Goal: Transaction & Acquisition: Download file/media

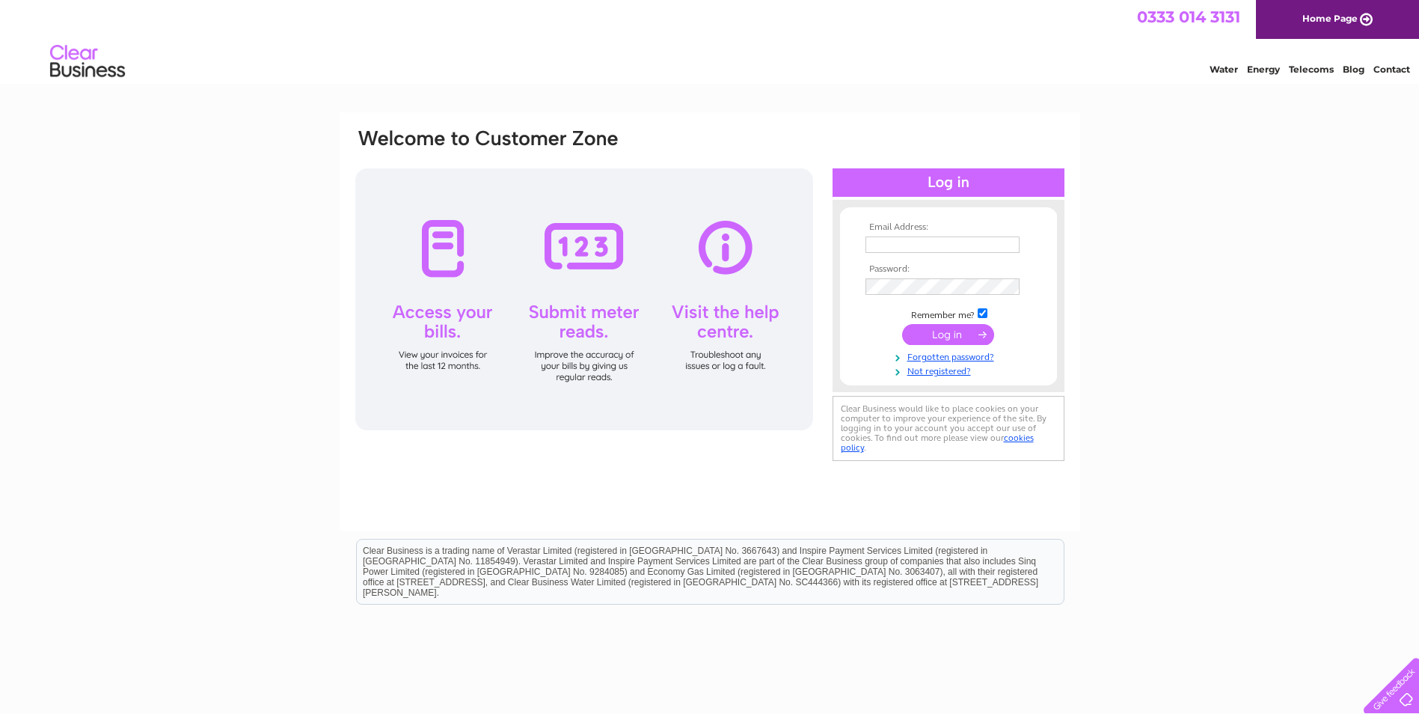
type input "shelli.spencer@mkmbs.co.uk"
click at [932, 339] on input "submit" at bounding box center [948, 334] width 92 height 21
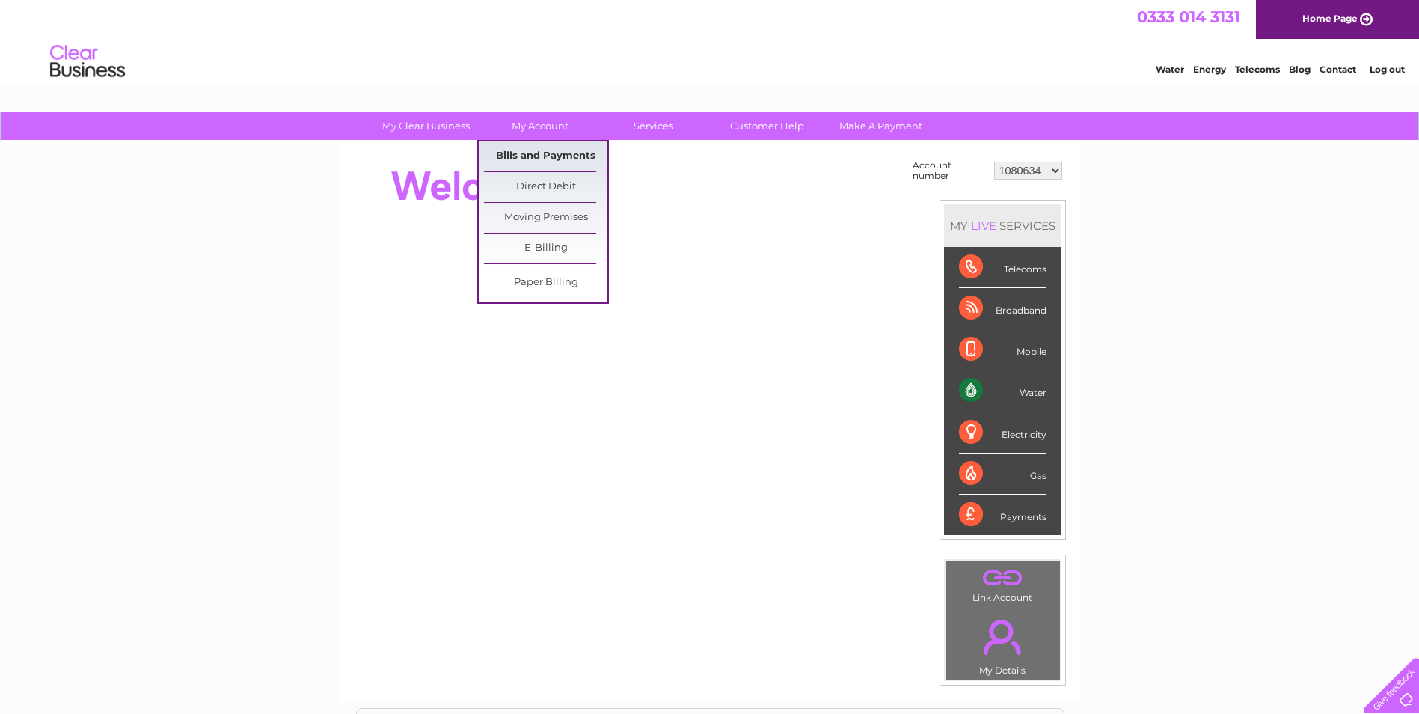
click at [554, 152] on link "Bills and Payments" at bounding box center [545, 156] width 123 height 30
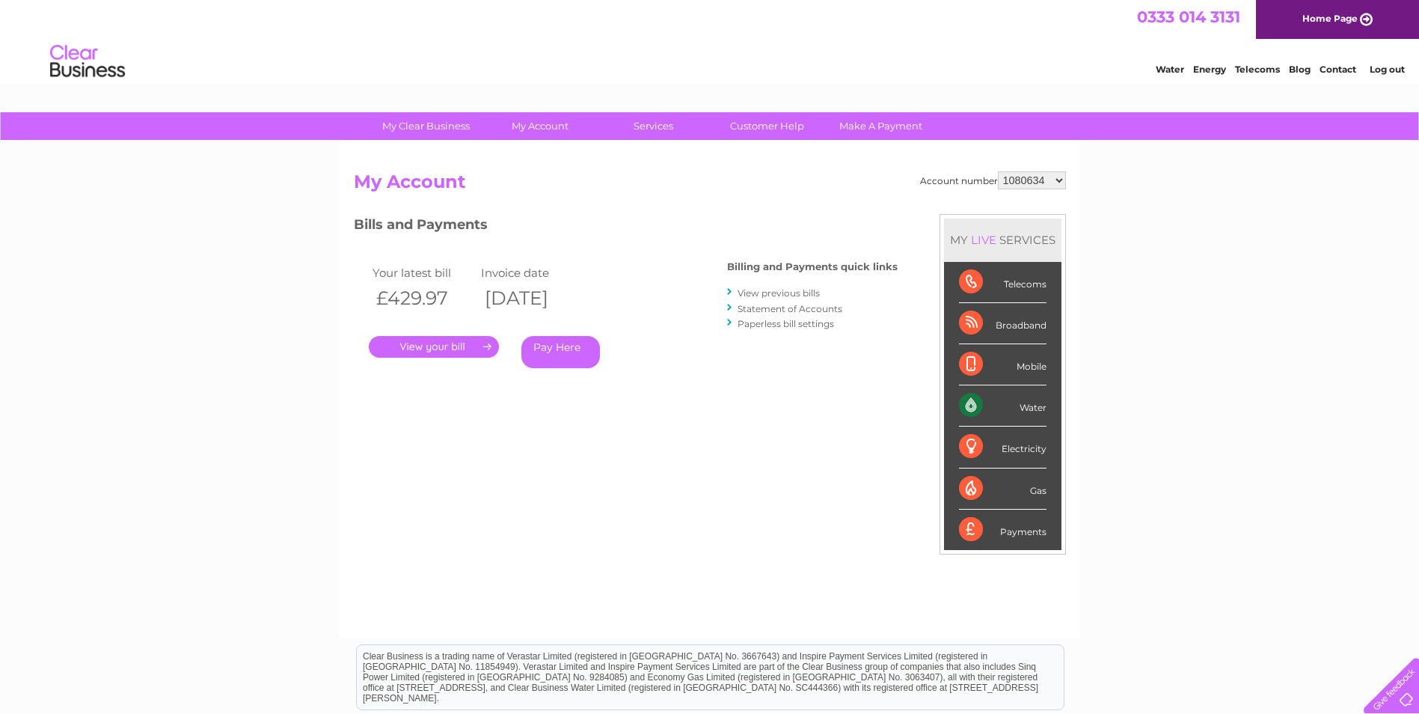
click at [1064, 180] on select "1080634 30303090" at bounding box center [1032, 180] width 68 height 18
click at [1106, 192] on div "My Clear Business Login Details My Details My Preferences Link Account My Accou…" at bounding box center [709, 502] width 1419 height 780
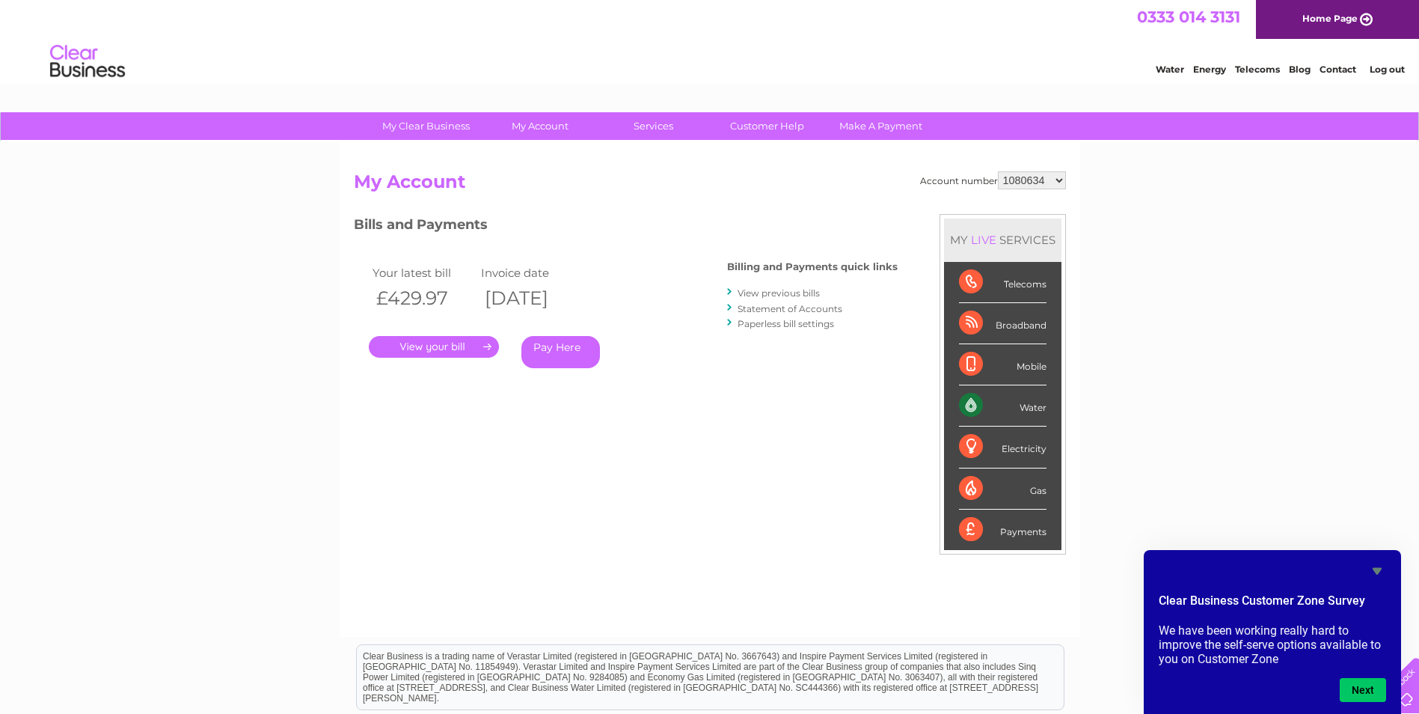
click at [803, 292] on link "View previous bills" at bounding box center [779, 292] width 82 height 11
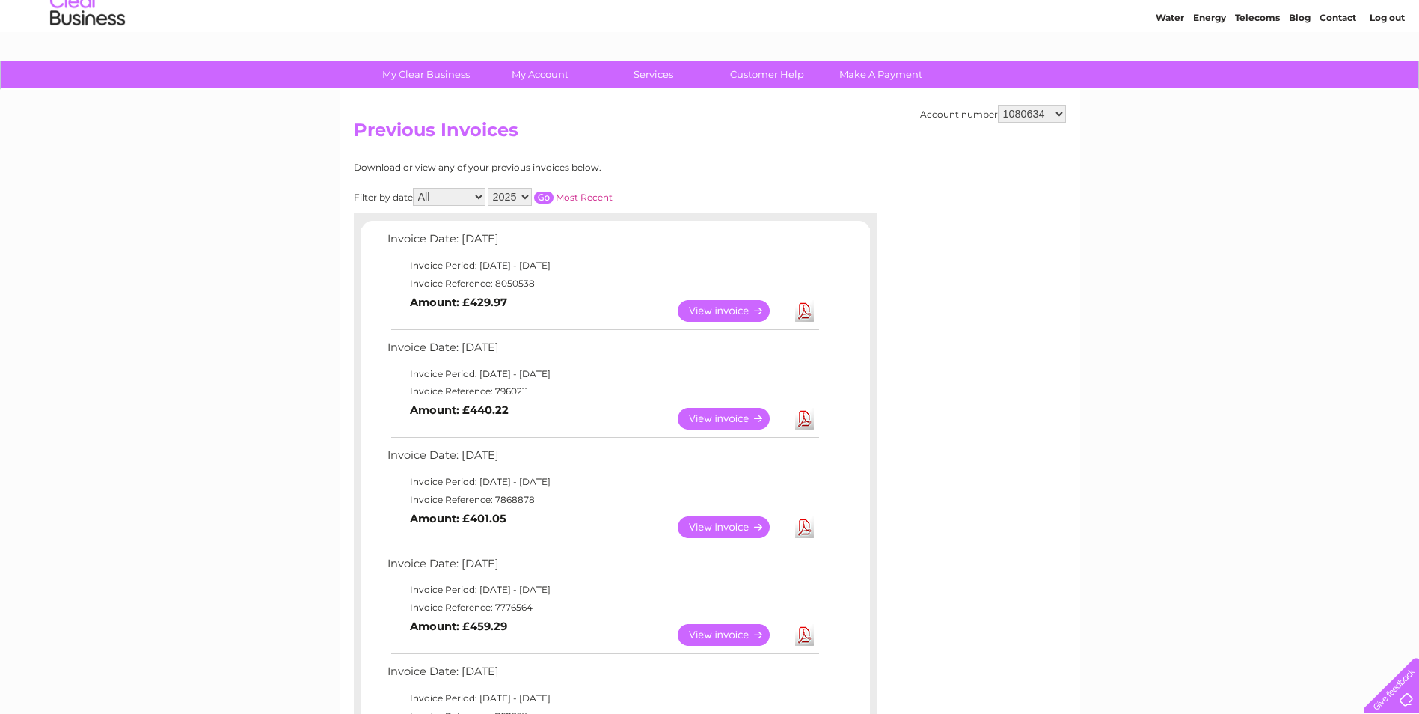
scroll to position [75, 0]
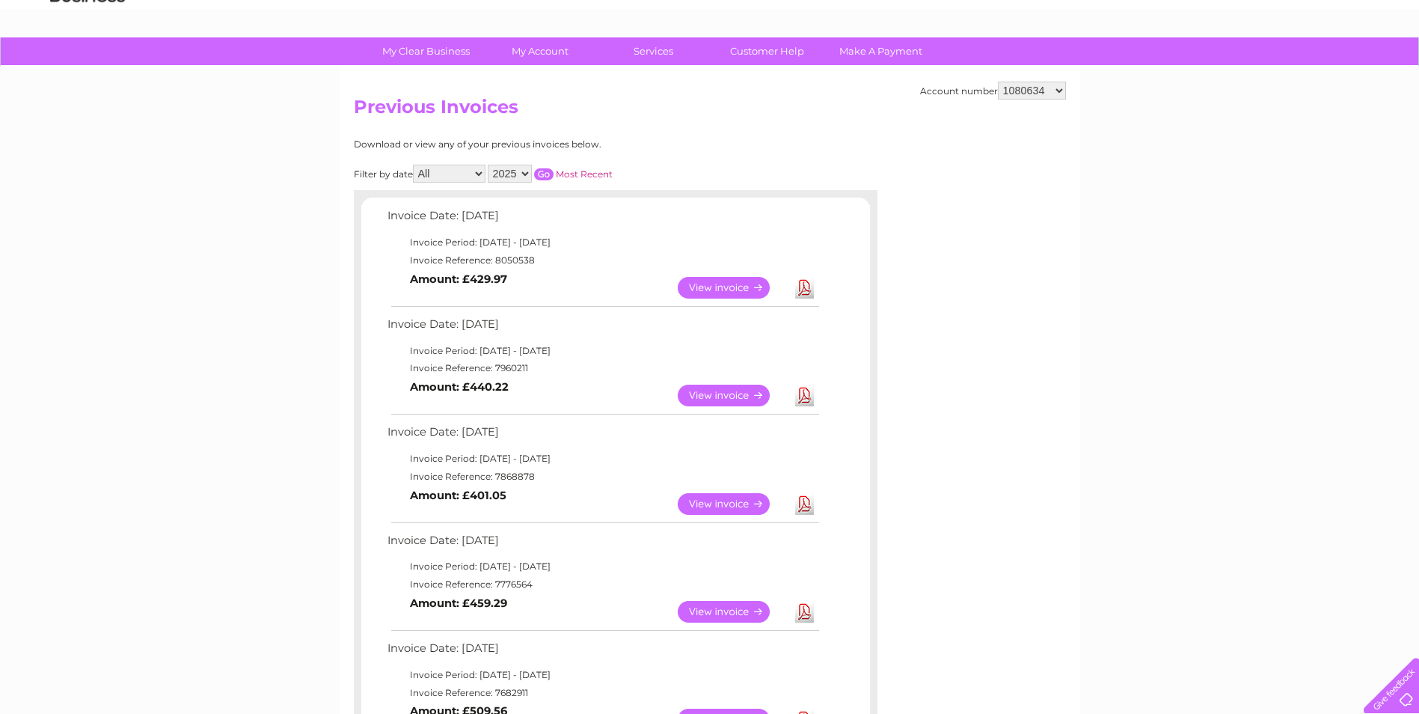
click at [742, 294] on link "View" at bounding box center [733, 288] width 110 height 22
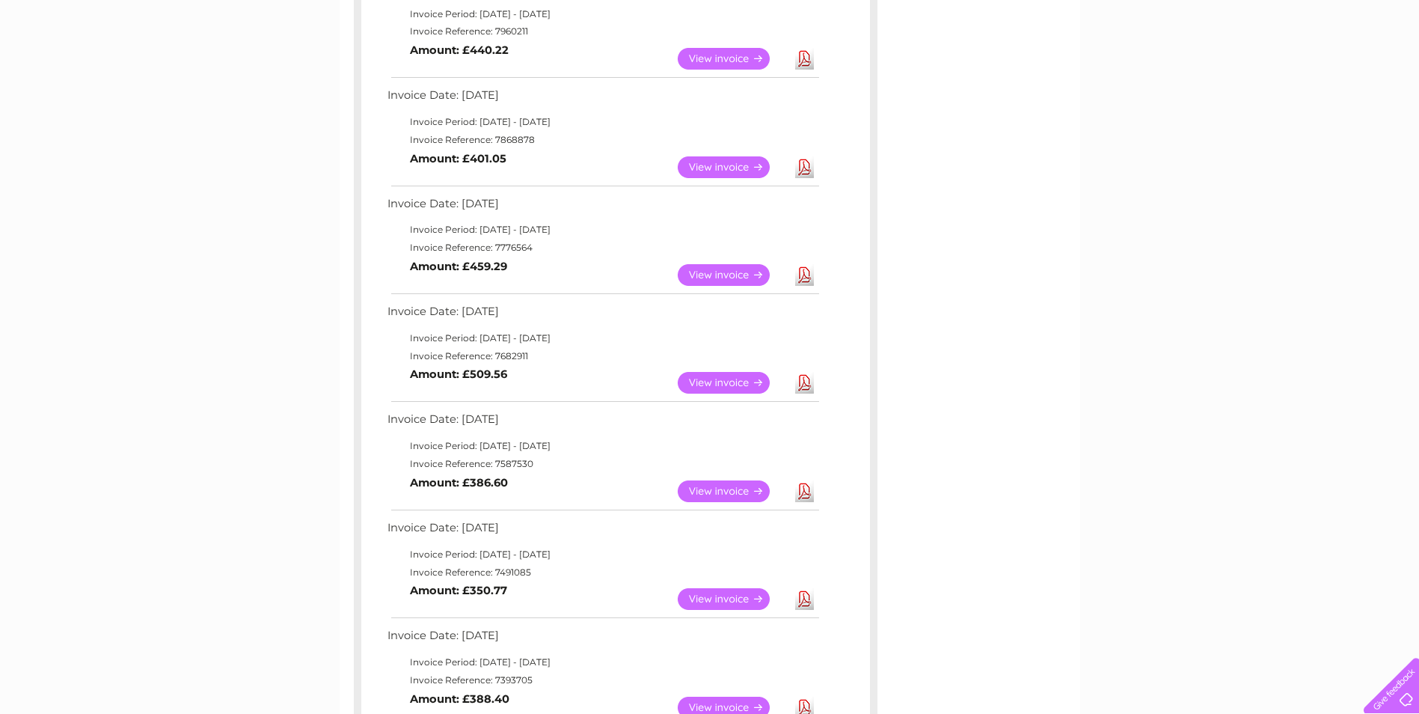
scroll to position [449, 0]
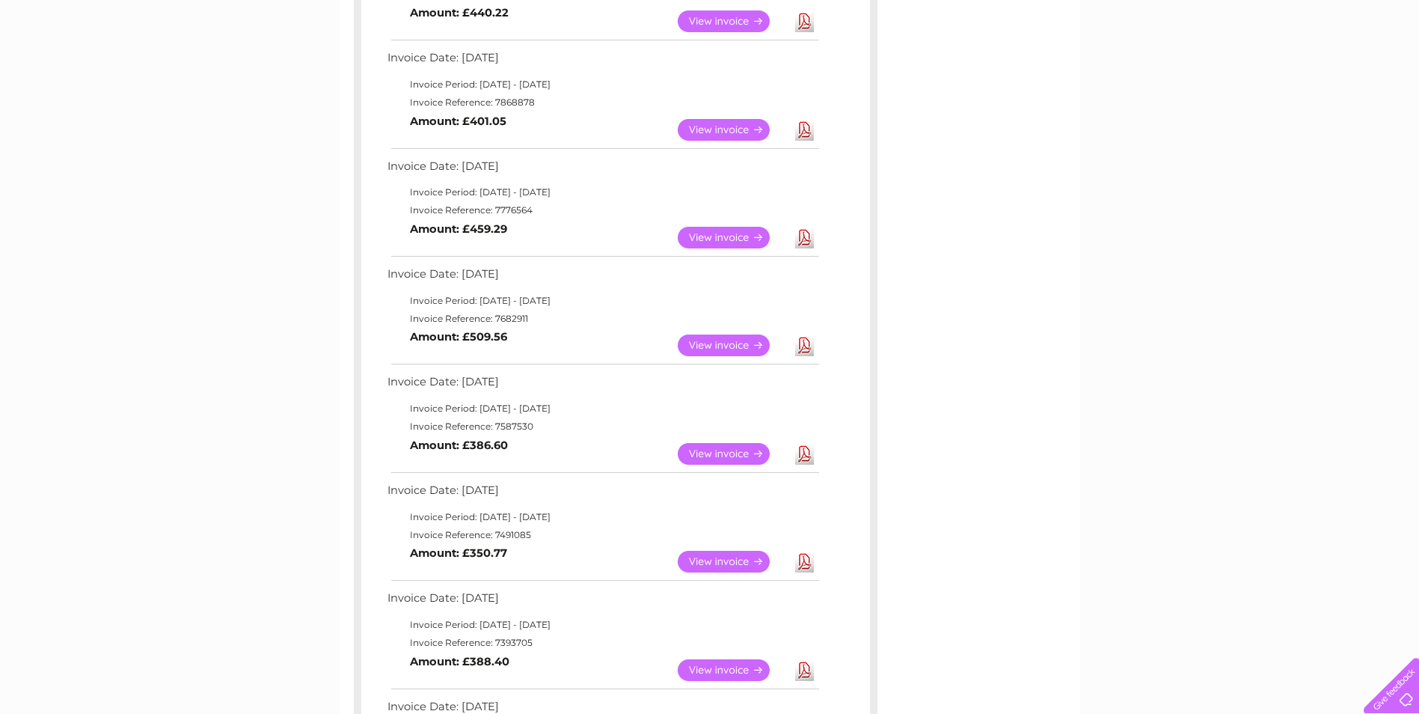
click at [807, 348] on link "Download" at bounding box center [804, 345] width 19 height 22
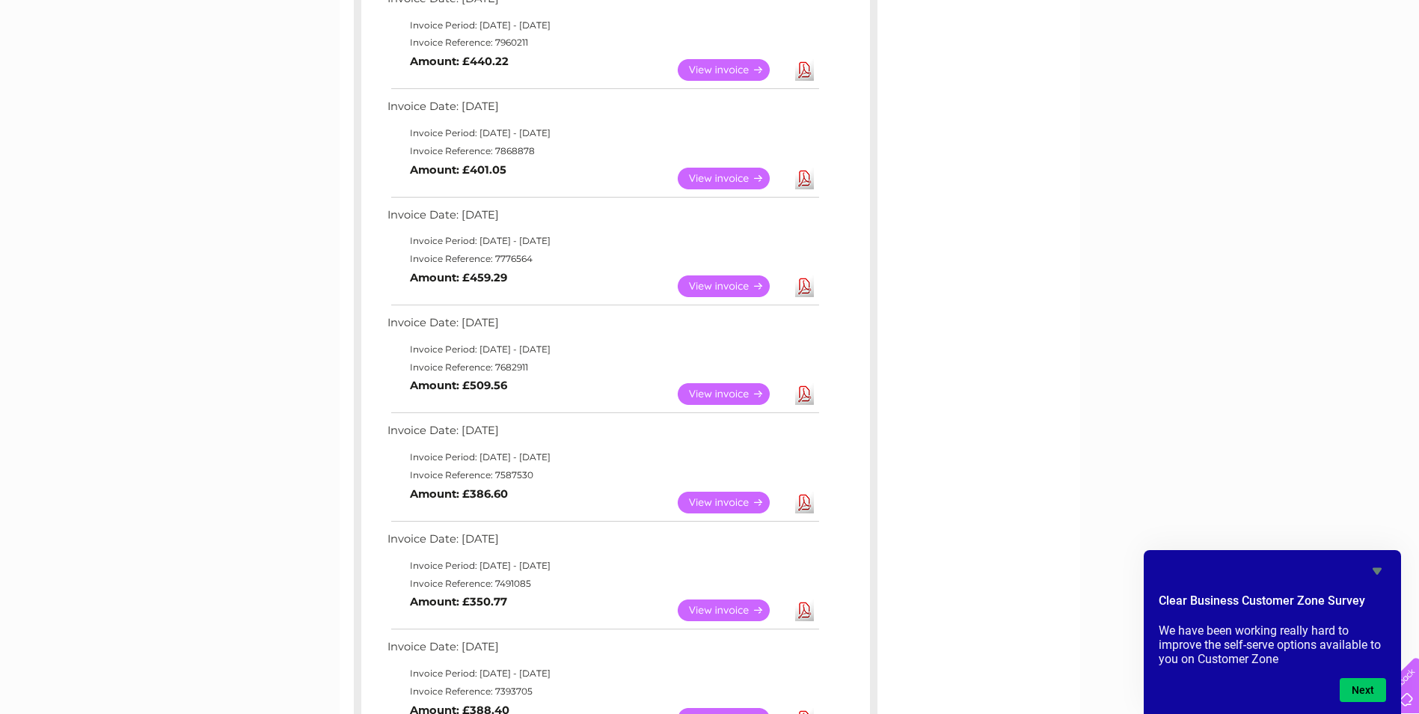
scroll to position [374, 0]
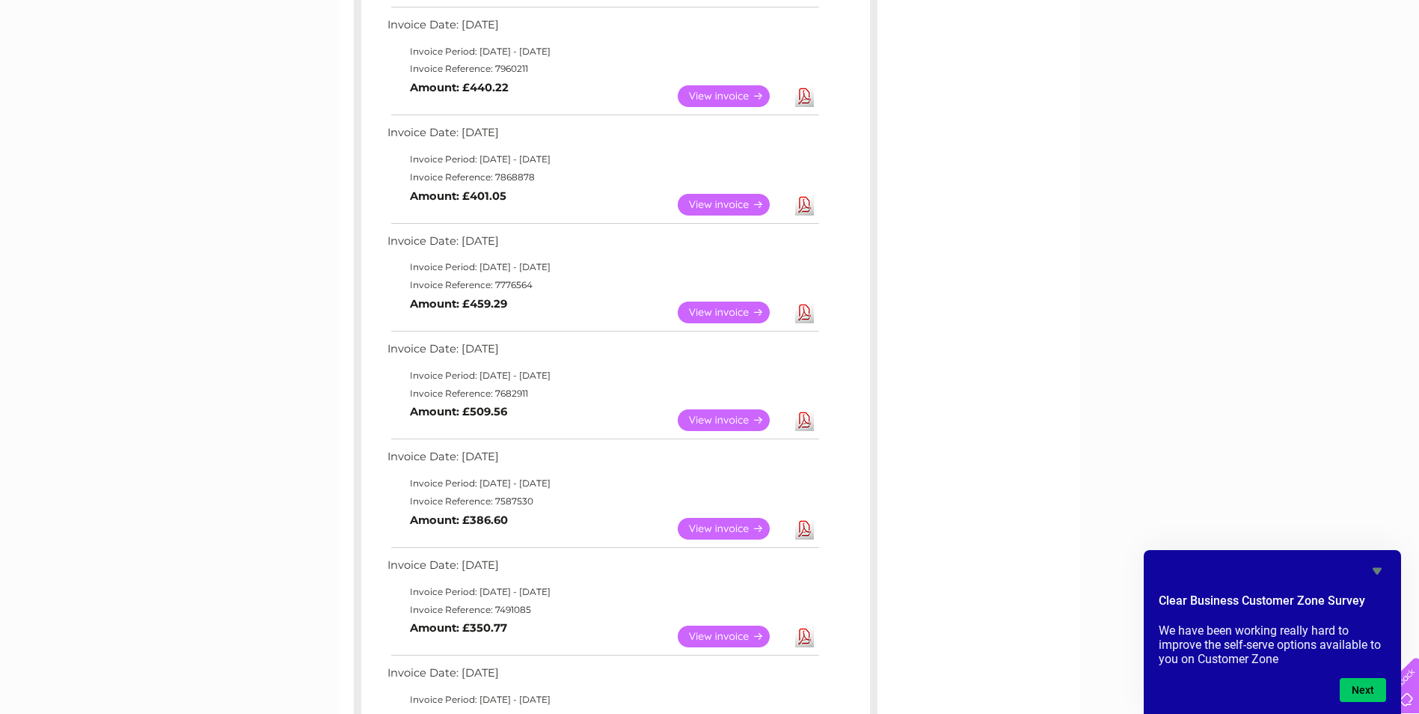
click at [804, 320] on link "Download" at bounding box center [804, 313] width 19 height 22
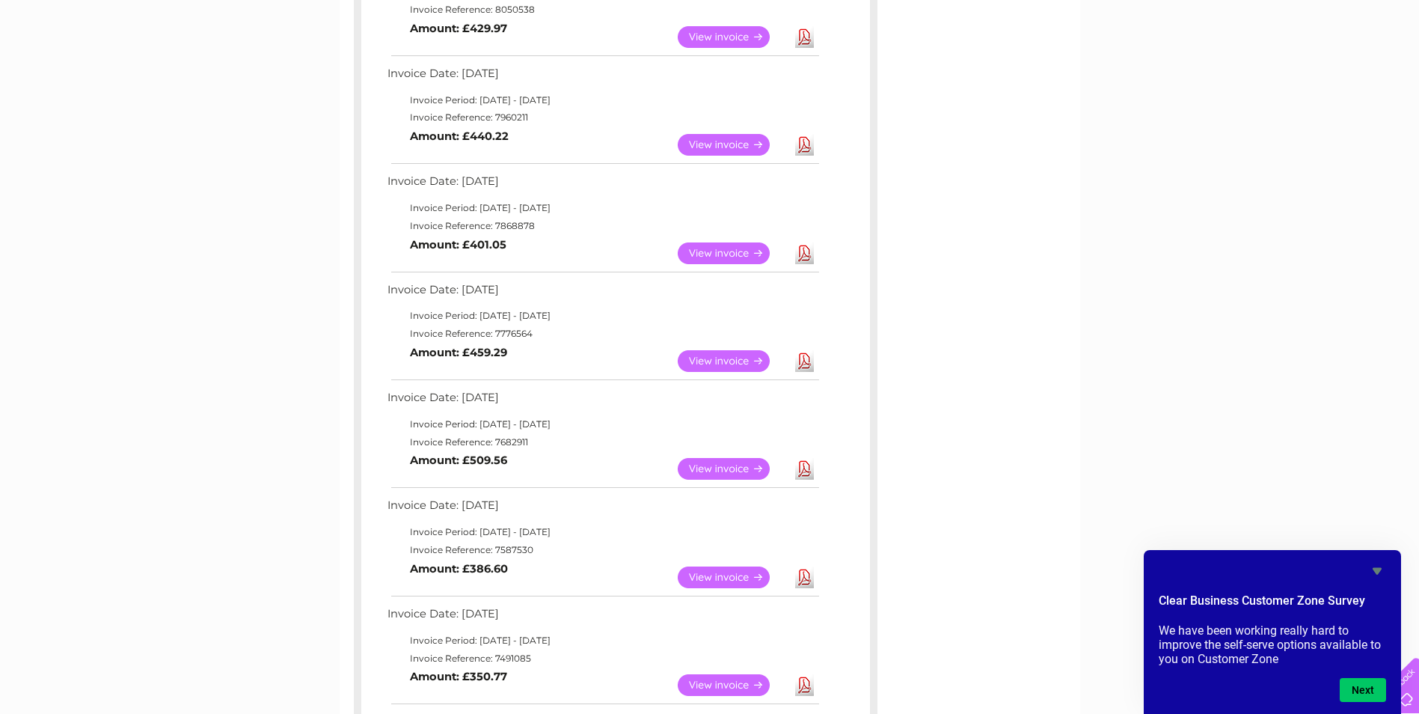
scroll to position [299, 0]
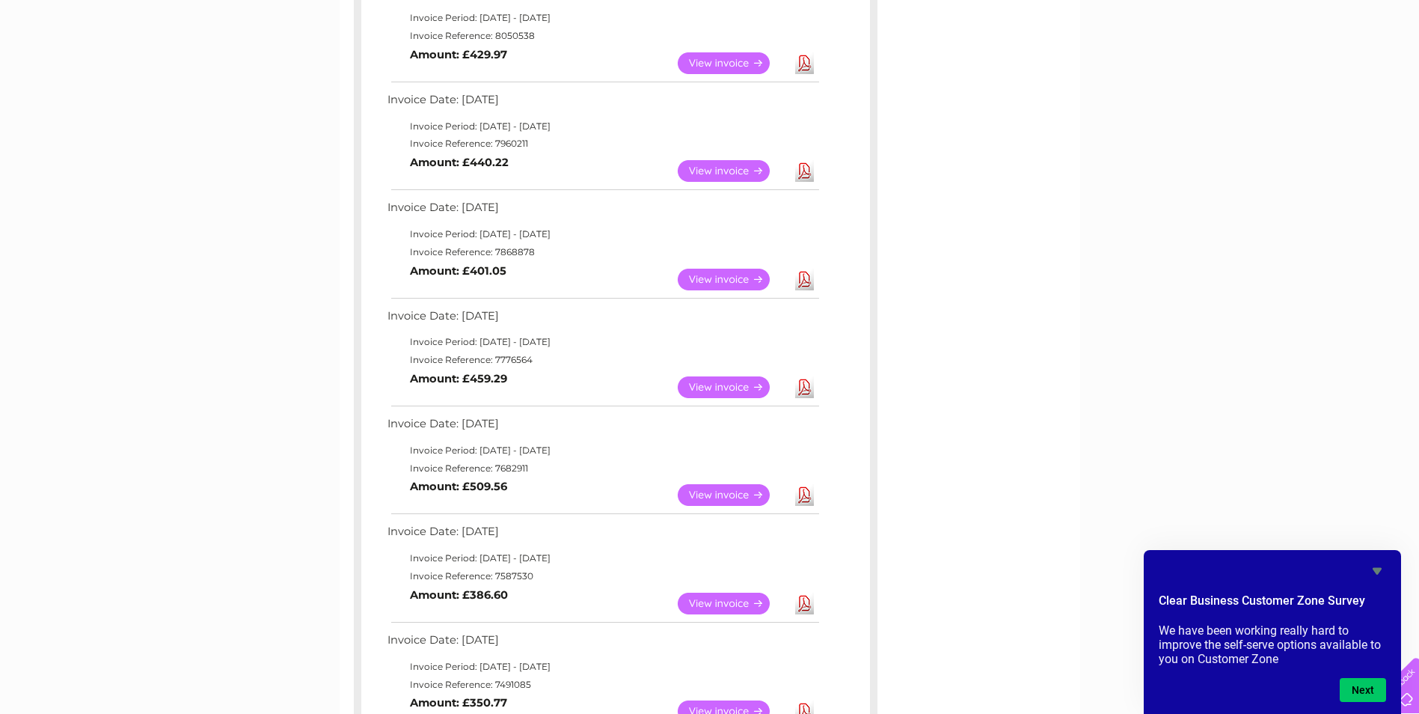
click at [807, 279] on link "Download" at bounding box center [804, 280] width 19 height 22
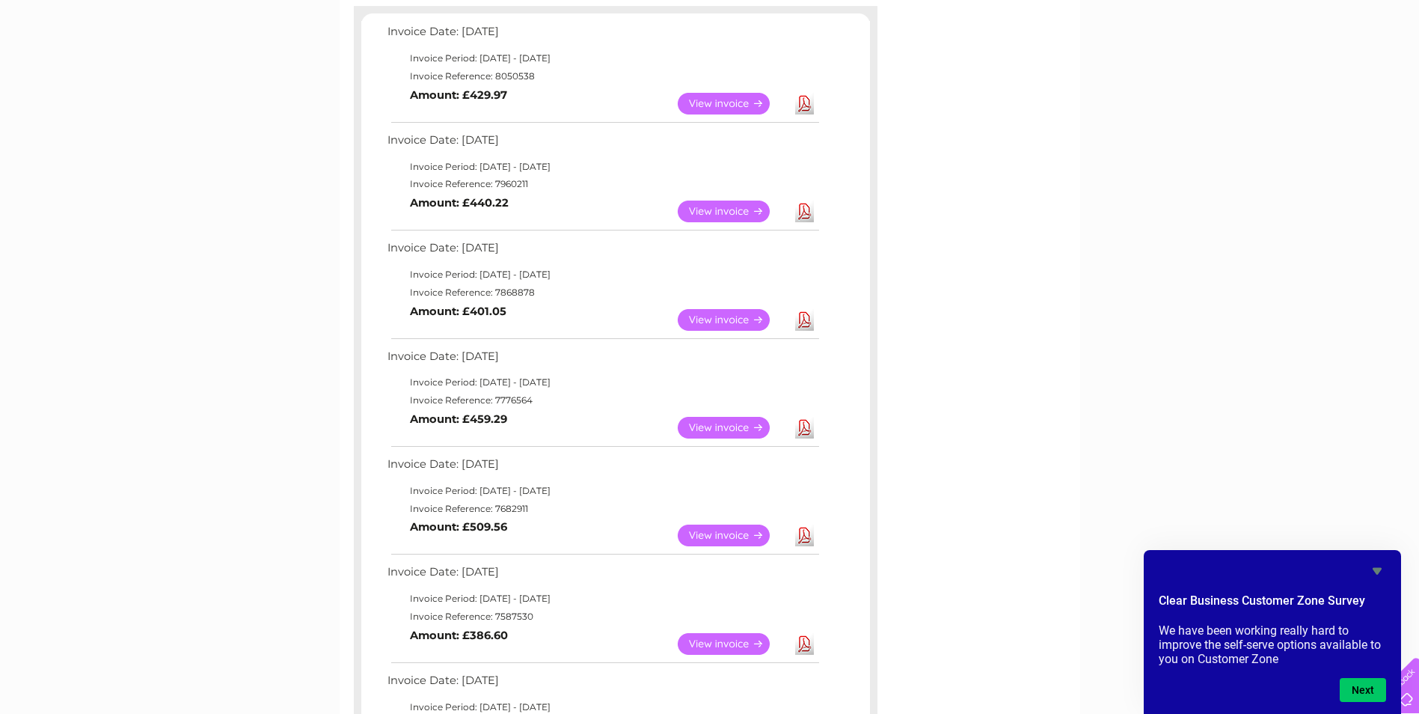
scroll to position [224, 0]
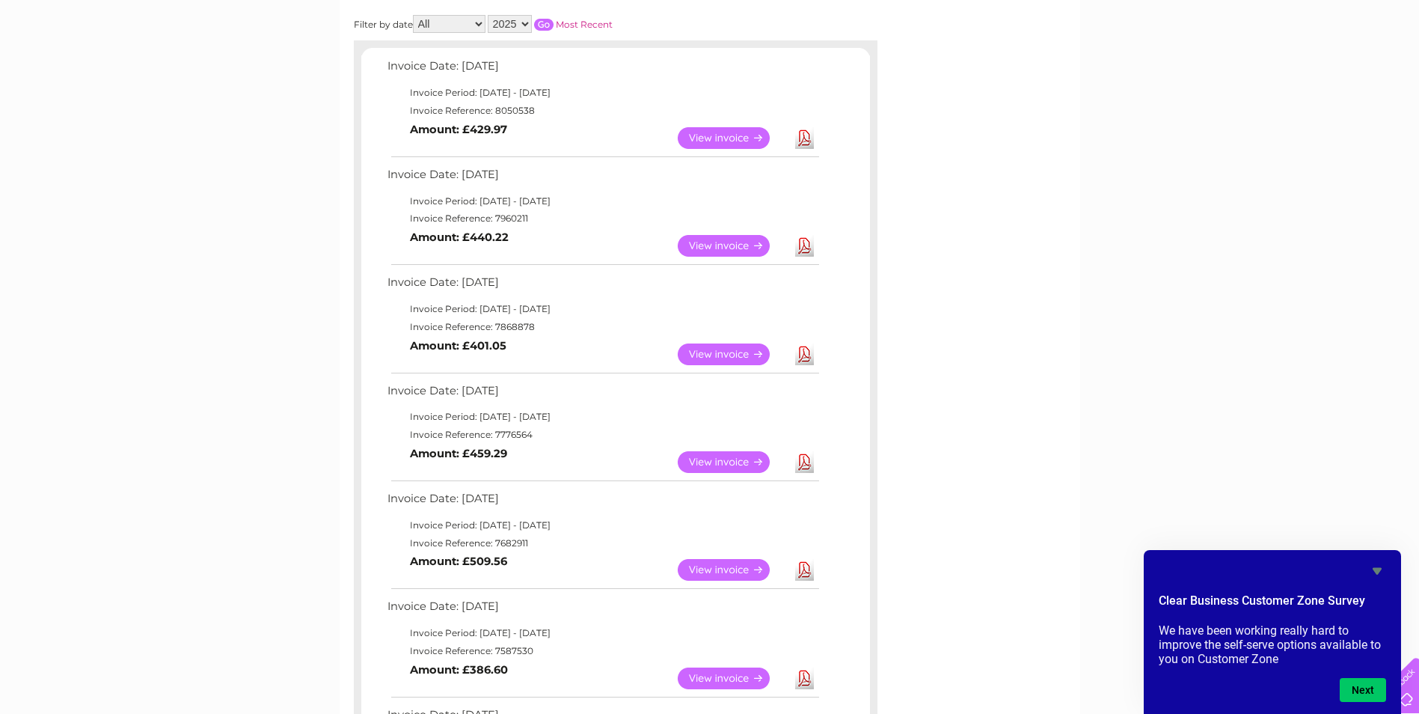
click at [806, 248] on link "Download" at bounding box center [804, 246] width 19 height 22
click at [807, 136] on link "Download" at bounding box center [804, 138] width 19 height 22
